Goal: Register for event/course

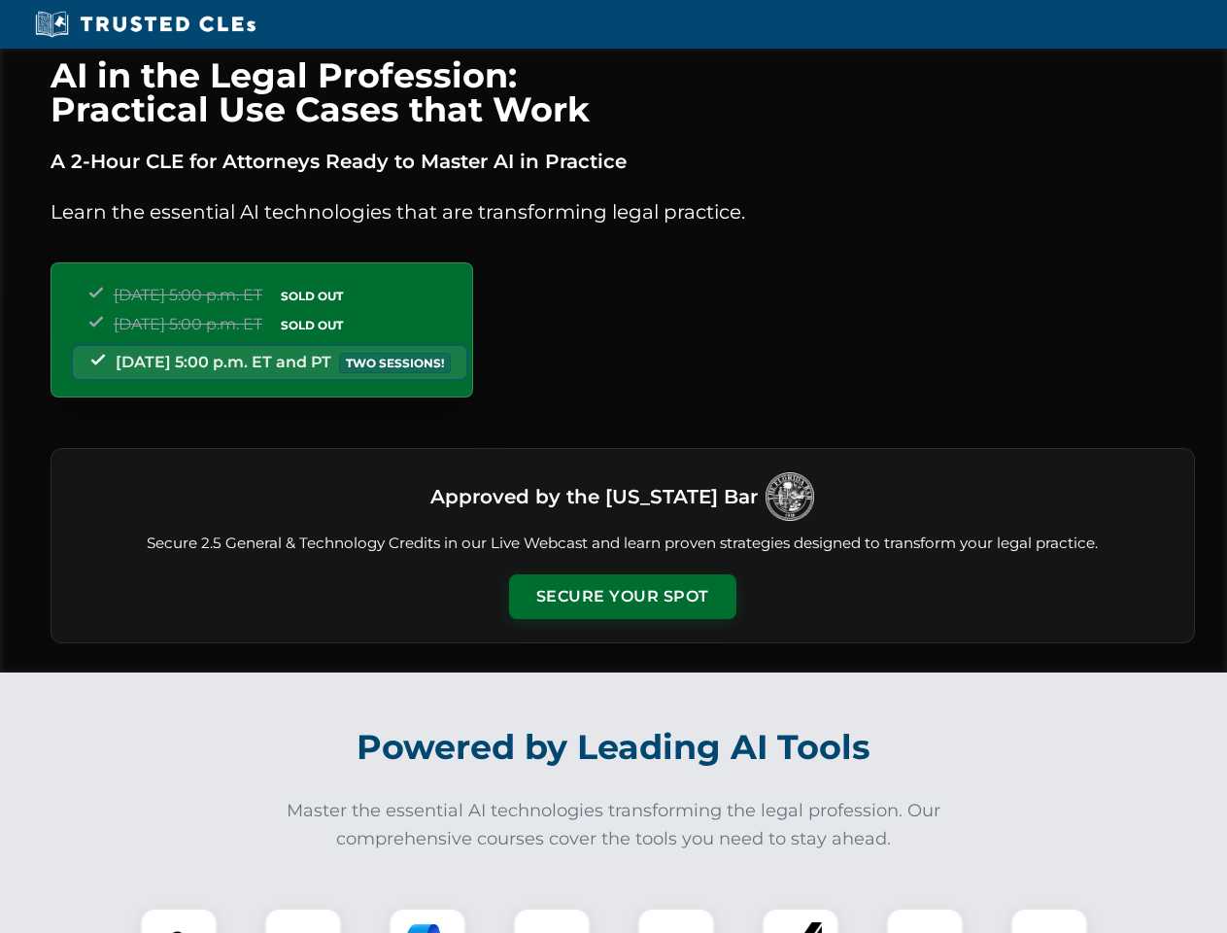
click at [622, 597] on button "Secure Your Spot" at bounding box center [622, 596] width 227 height 45
click at [179, 920] on img at bounding box center [179, 946] width 56 height 56
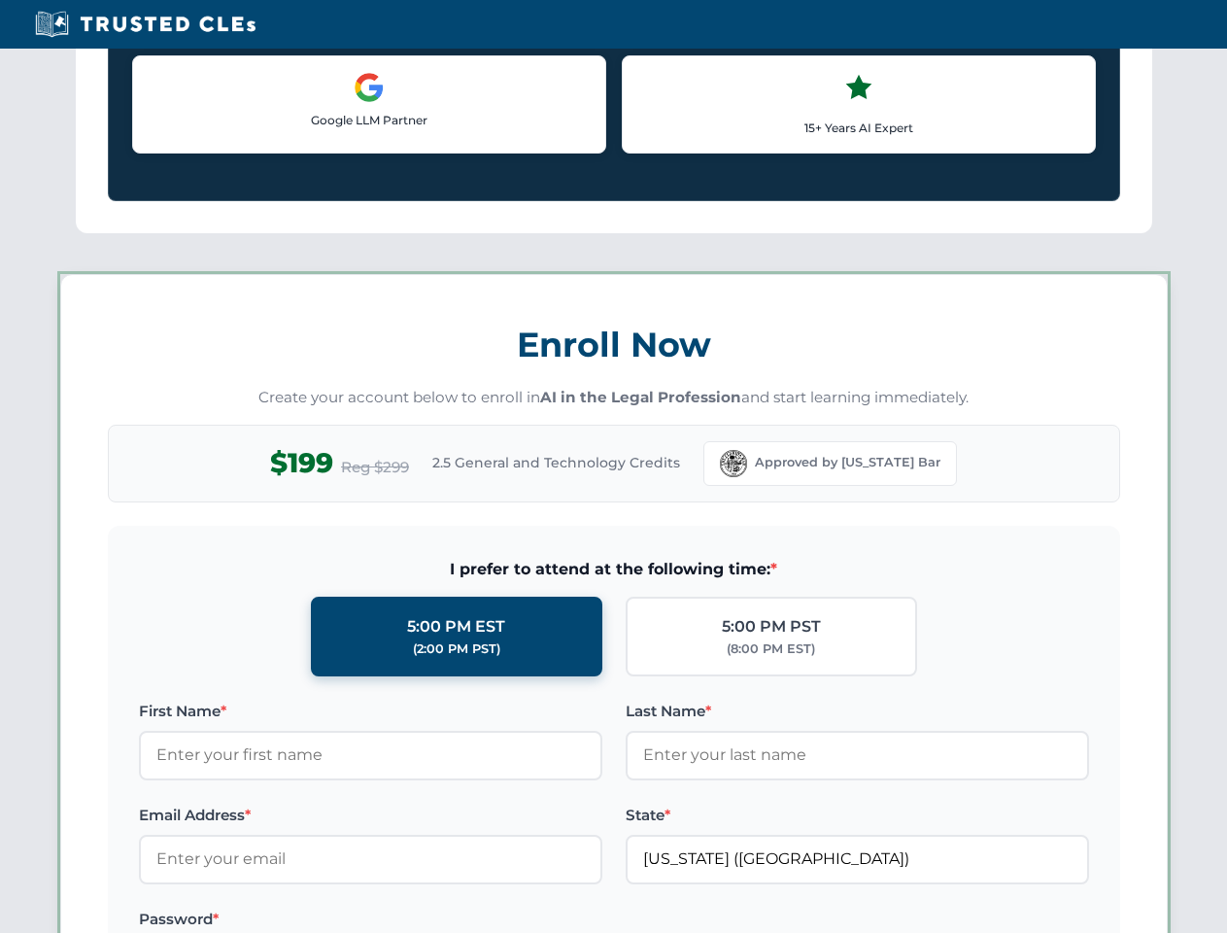
click at [428, 920] on label "Password *" at bounding box center [370, 919] width 463 height 23
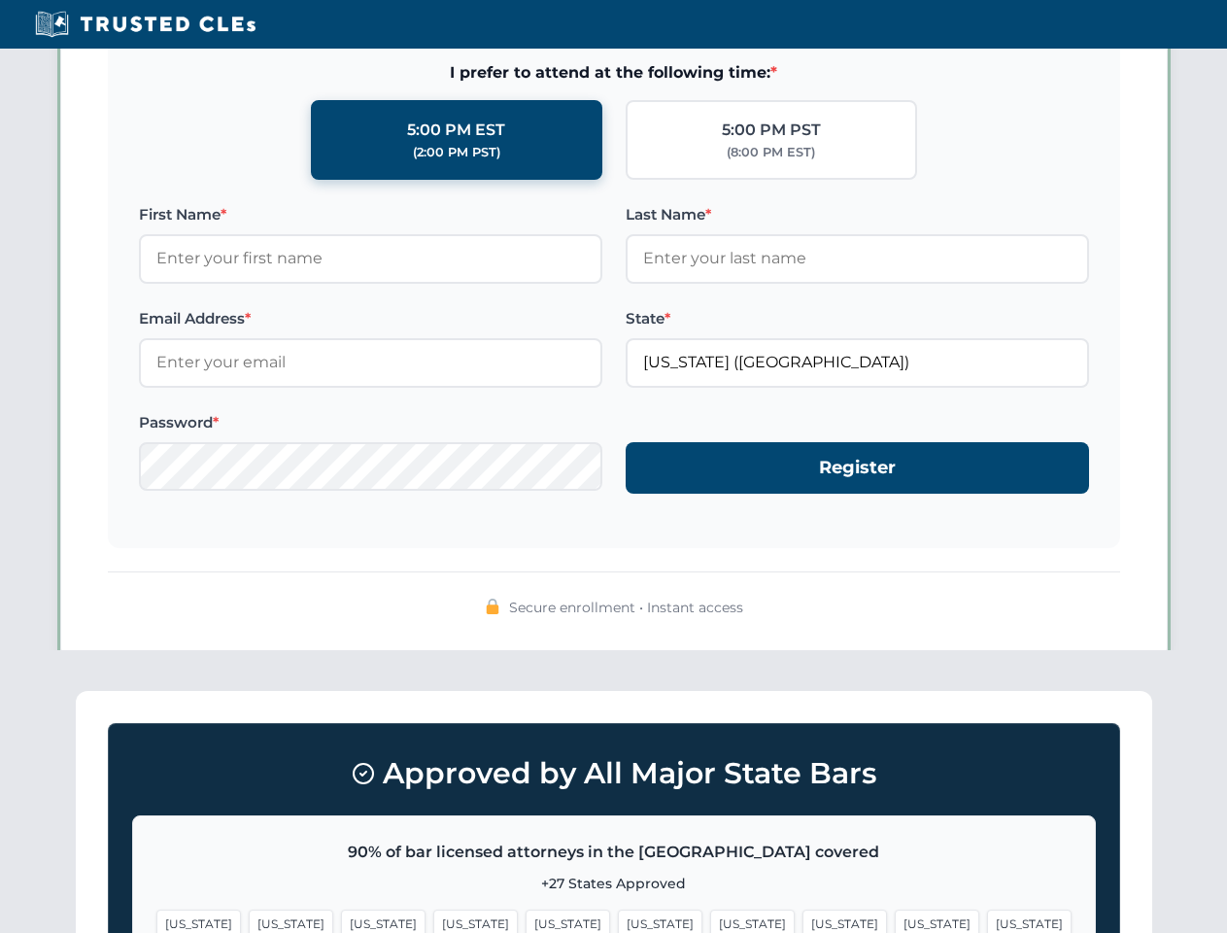
click at [895, 920] on span "[US_STATE]" at bounding box center [937, 923] width 85 height 28
